Goal: Transaction & Acquisition: Purchase product/service

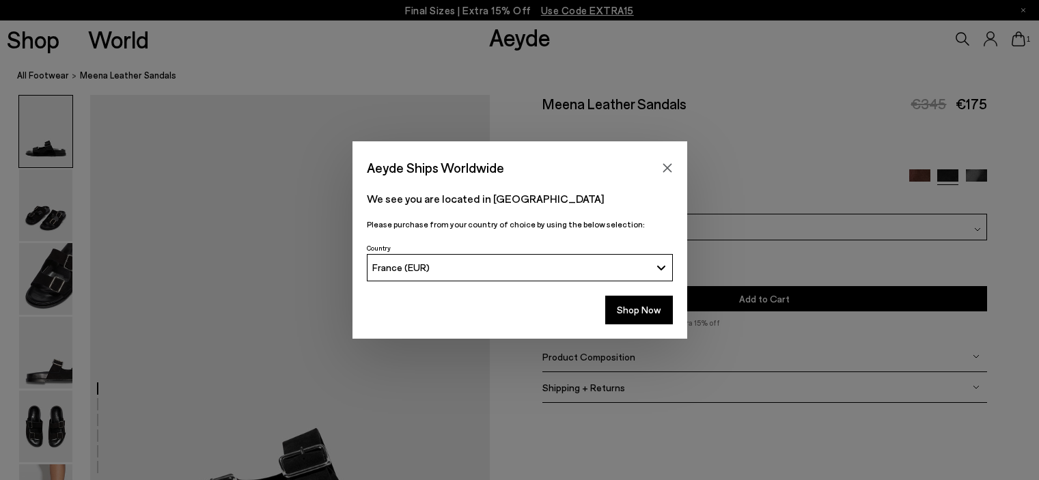
scroll to position [205, 0]
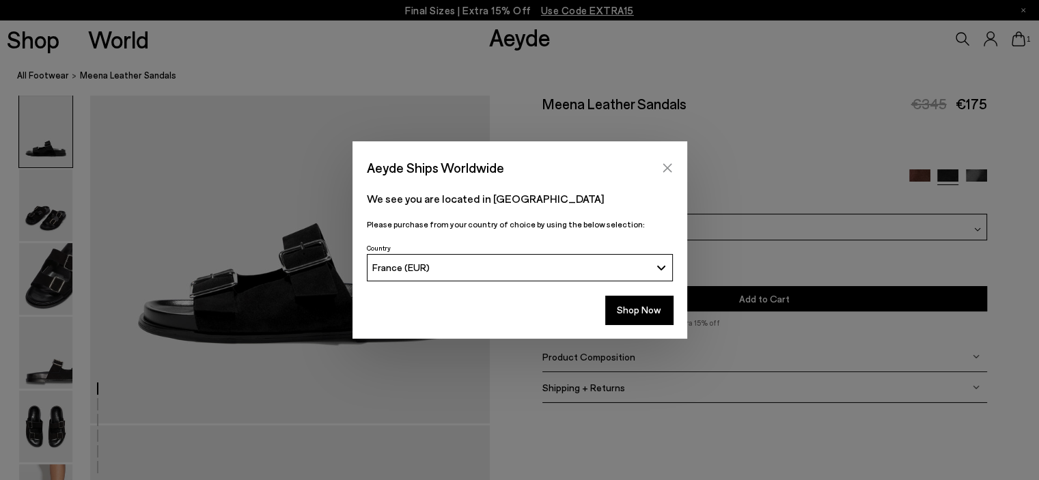
click at [662, 164] on icon "Close" at bounding box center [667, 168] width 11 height 11
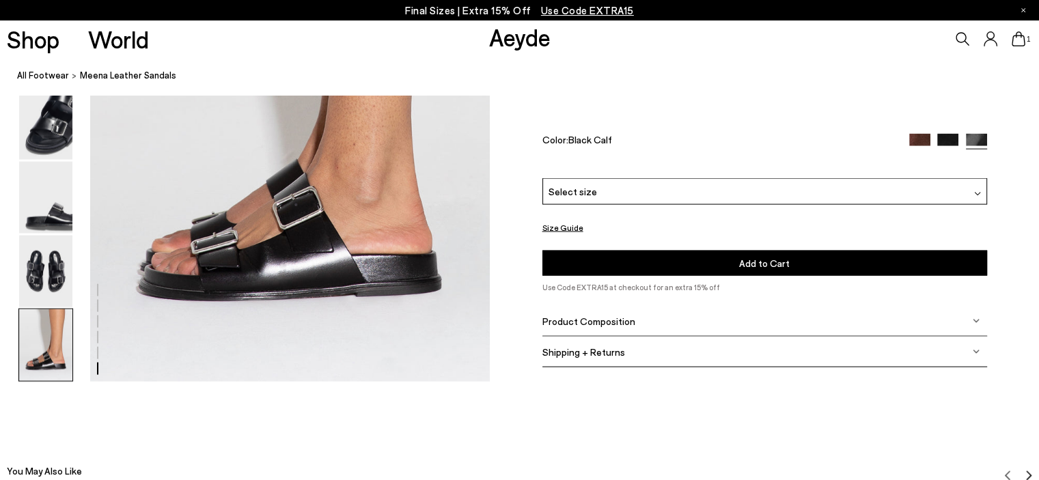
scroll to position [2938, 0]
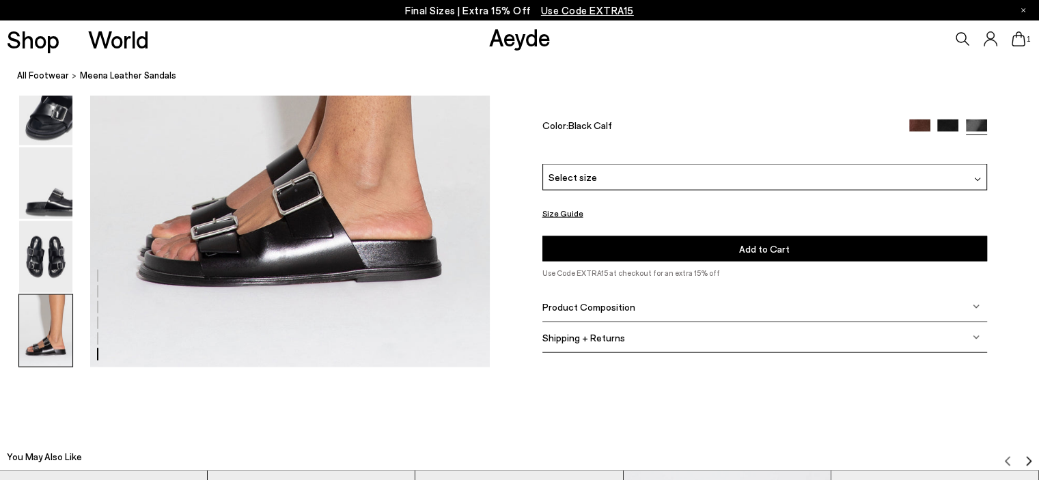
click at [946, 172] on div "Select size" at bounding box center [765, 177] width 445 height 27
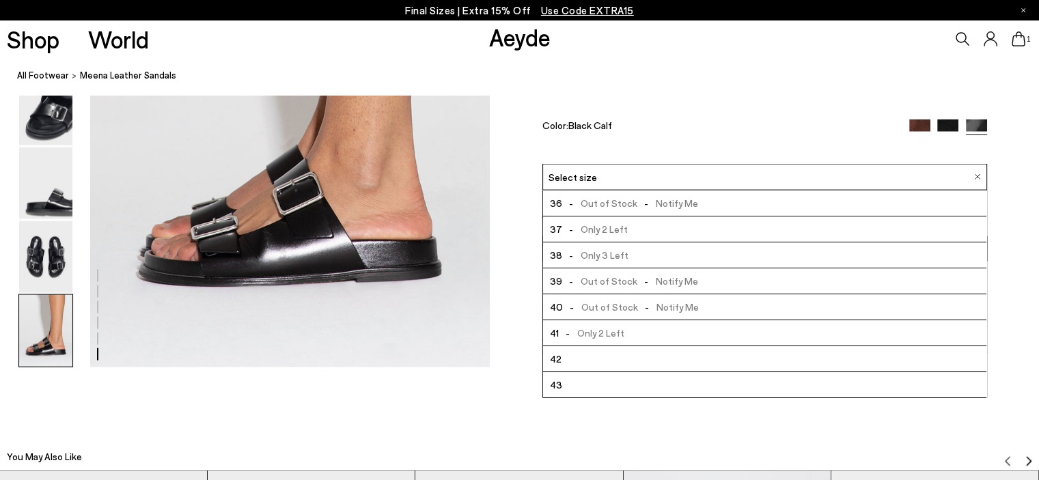
click at [838, 132] on div "Color: Black Calf" at bounding box center [719, 128] width 353 height 16
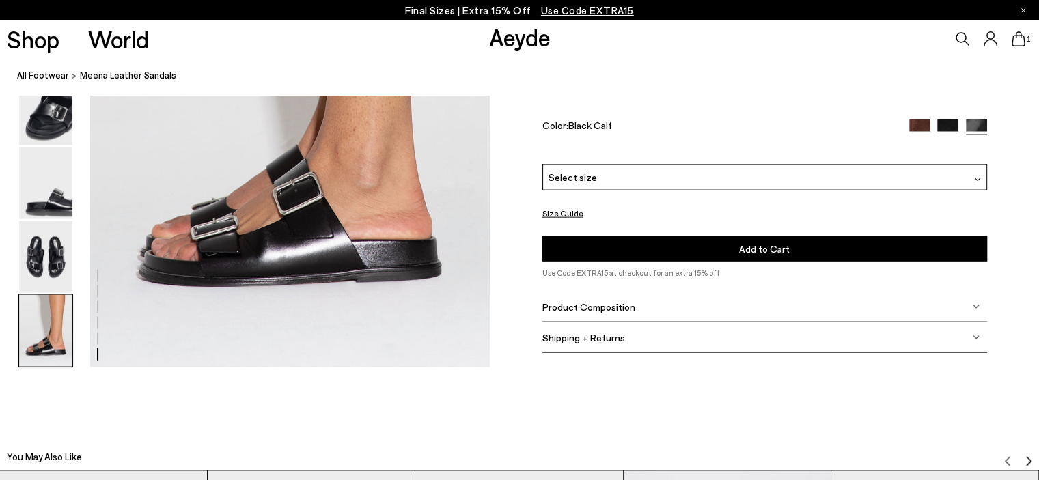
click at [922, 122] on img at bounding box center [920, 130] width 21 height 21
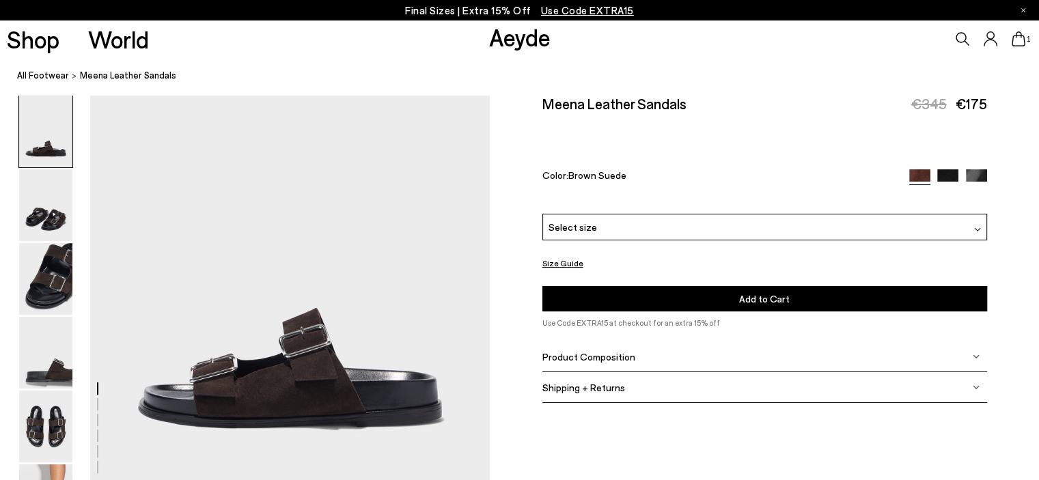
scroll to position [137, 0]
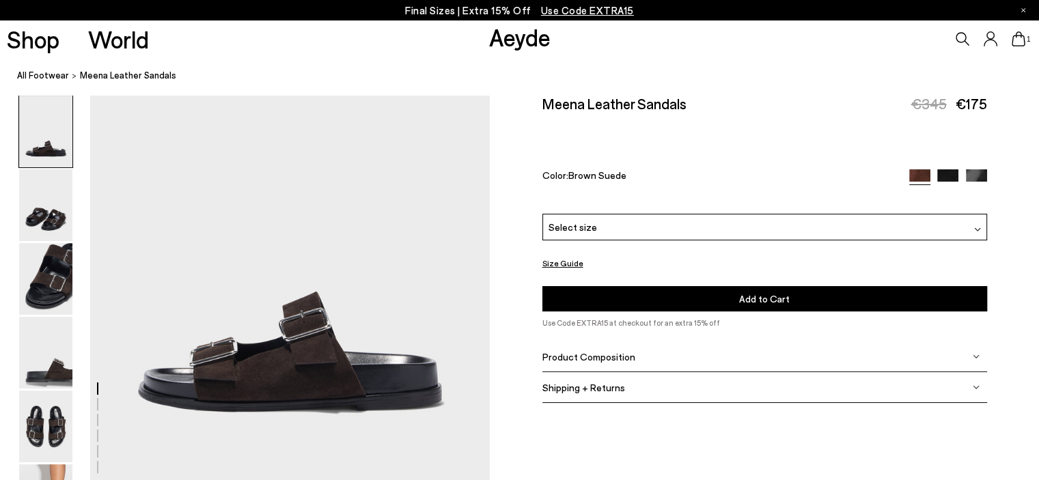
click at [968, 223] on div "Select size" at bounding box center [765, 227] width 445 height 27
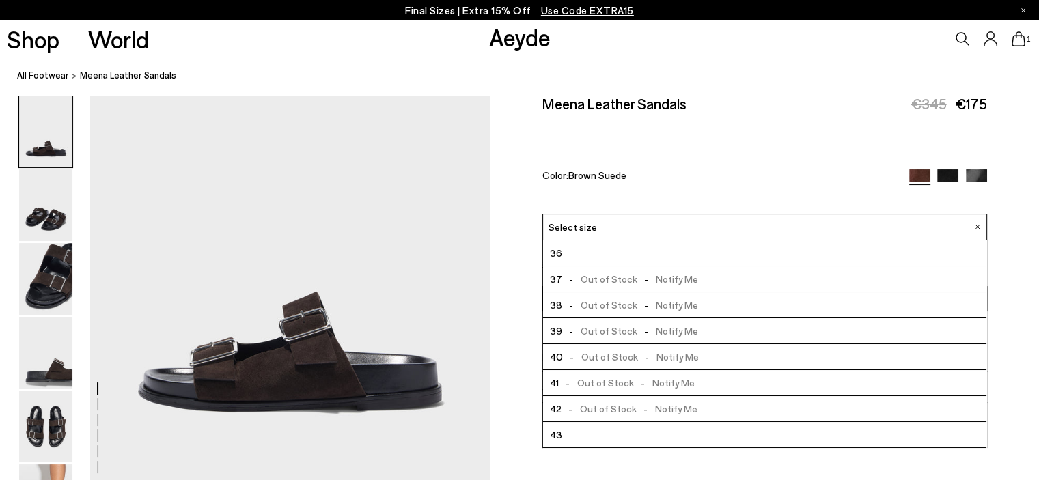
click at [692, 162] on div "Meena Leather Sandals €345 €175 Color: Brown Suede" at bounding box center [765, 154] width 445 height 119
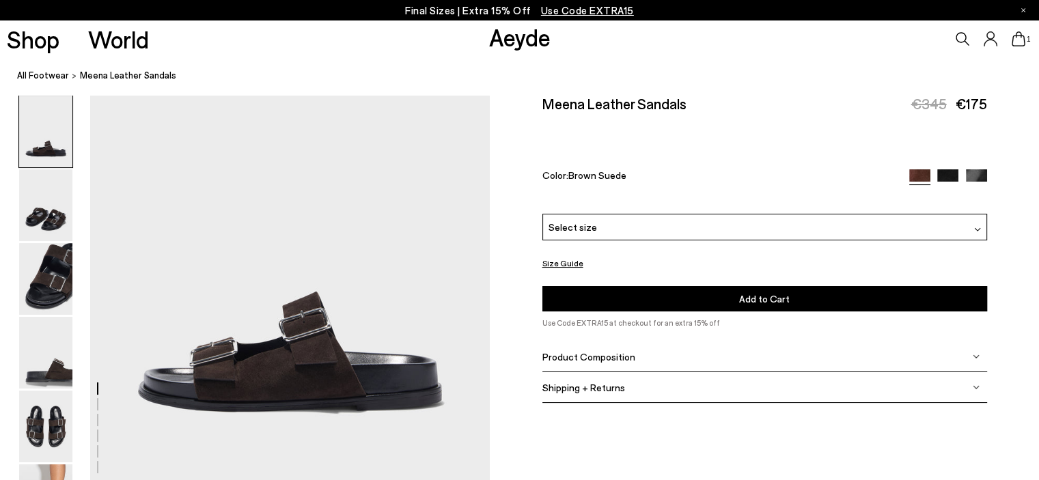
click at [966, 172] on img at bounding box center [976, 179] width 21 height 21
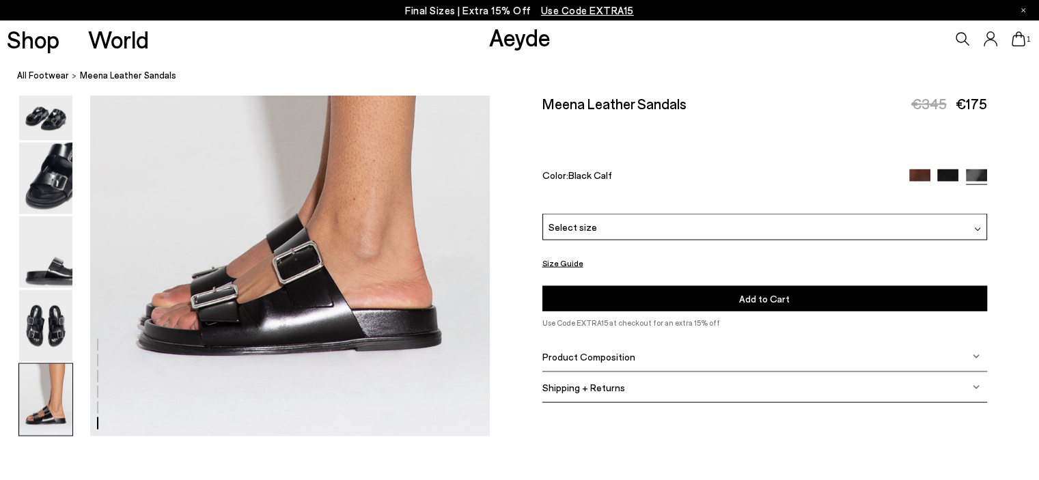
scroll to position [2802, 0]
